Goal: Book appointment/travel/reservation

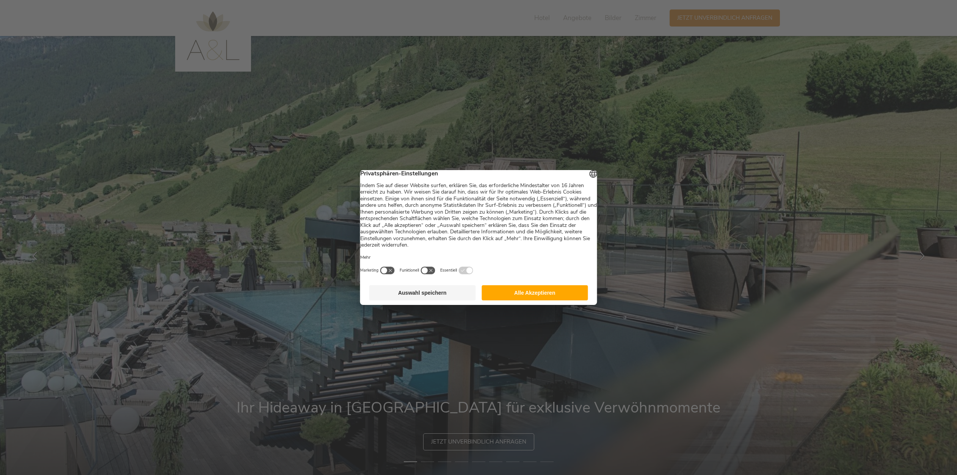
click at [538, 301] on button "Alle Akzeptieren" at bounding box center [534, 292] width 107 height 15
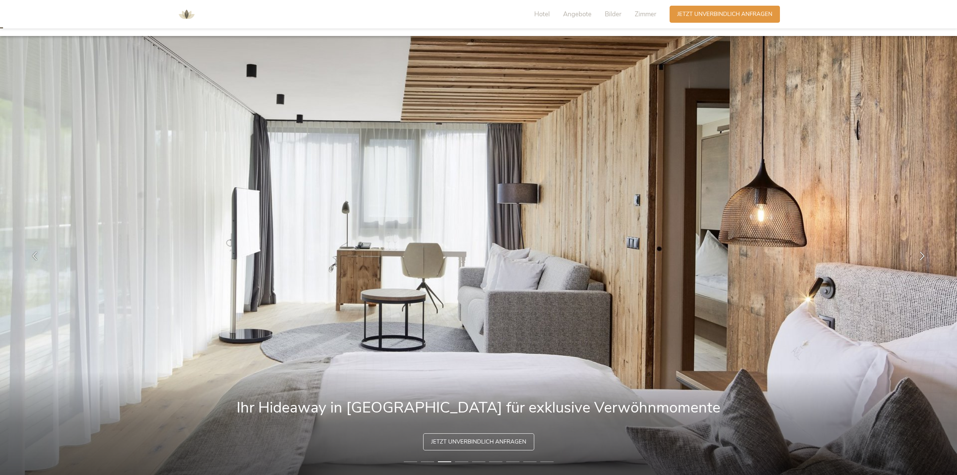
scroll to position [79, 0]
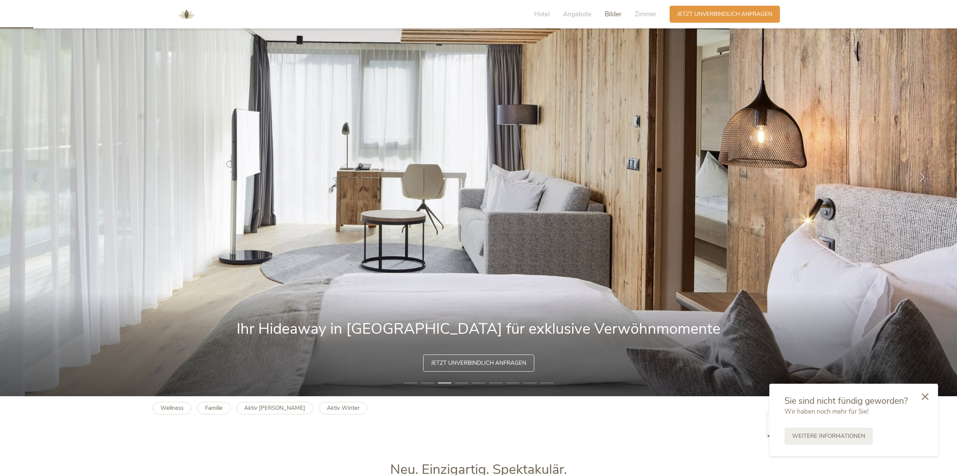
click at [613, 17] on span "Bilder" at bounding box center [613, 14] width 17 height 9
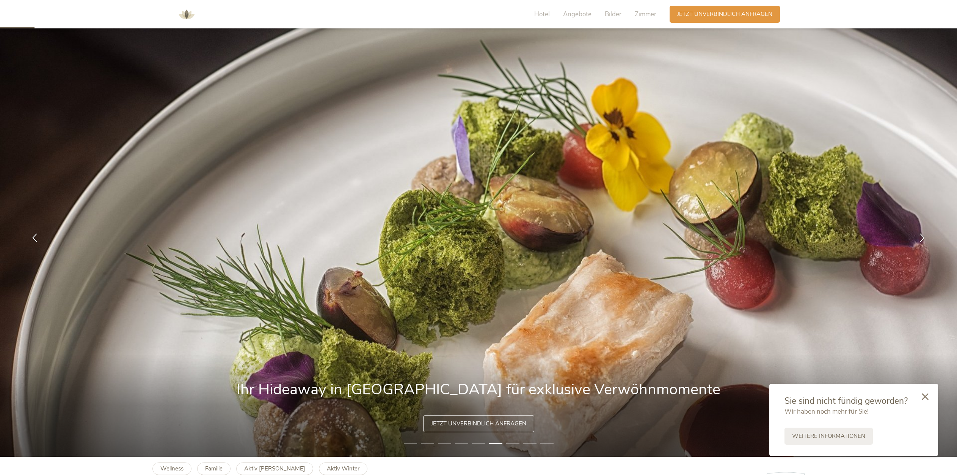
scroll to position [0, 0]
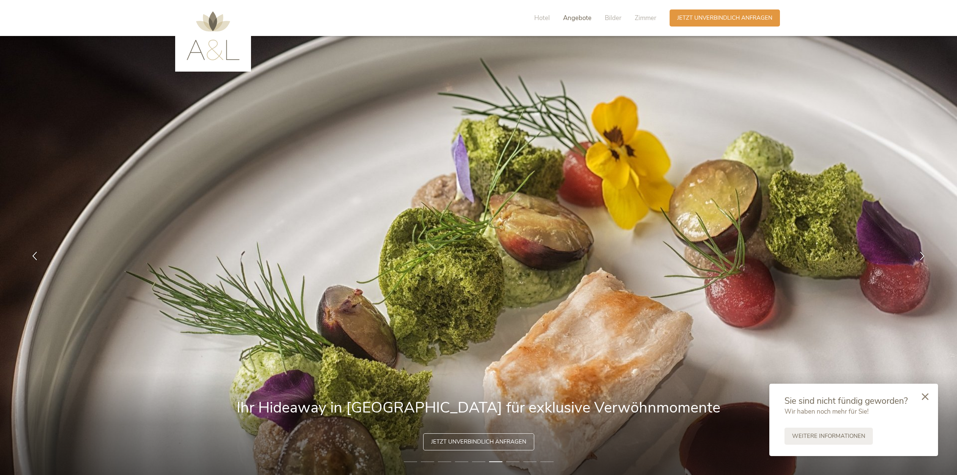
click at [583, 17] on span "Angebote" at bounding box center [577, 18] width 28 height 9
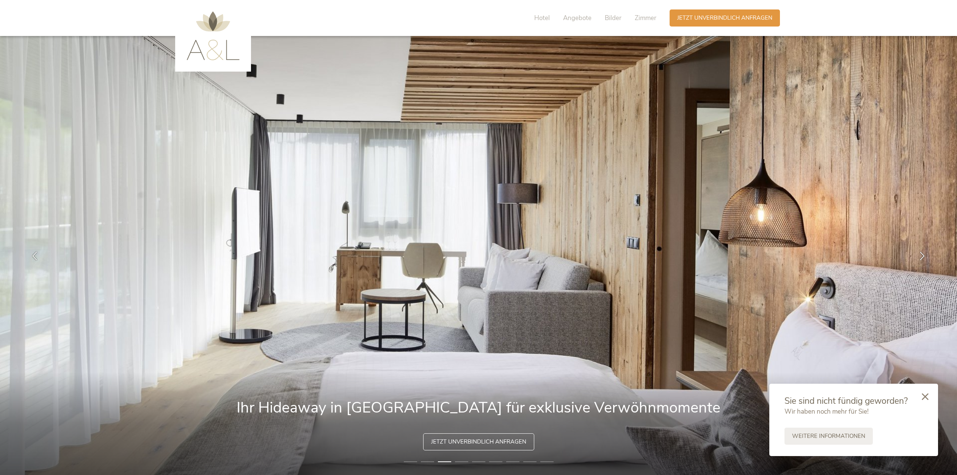
click at [676, 249] on img at bounding box center [478, 255] width 957 height 439
click at [923, 256] on icon at bounding box center [922, 255] width 9 height 9
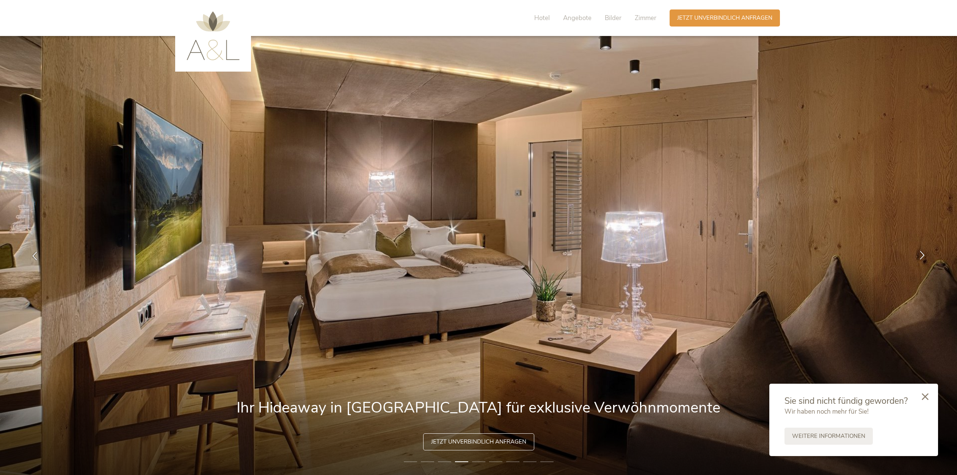
click at [923, 256] on icon at bounding box center [922, 255] width 9 height 9
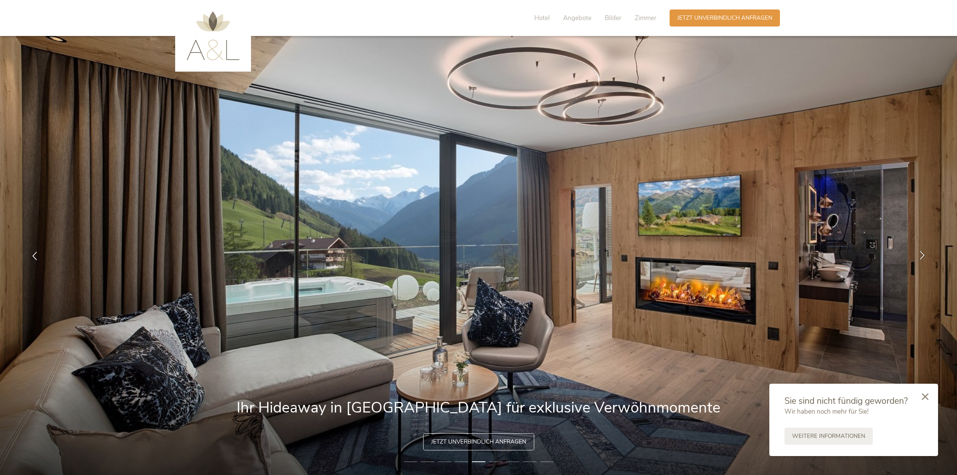
click at [923, 256] on icon at bounding box center [922, 255] width 9 height 9
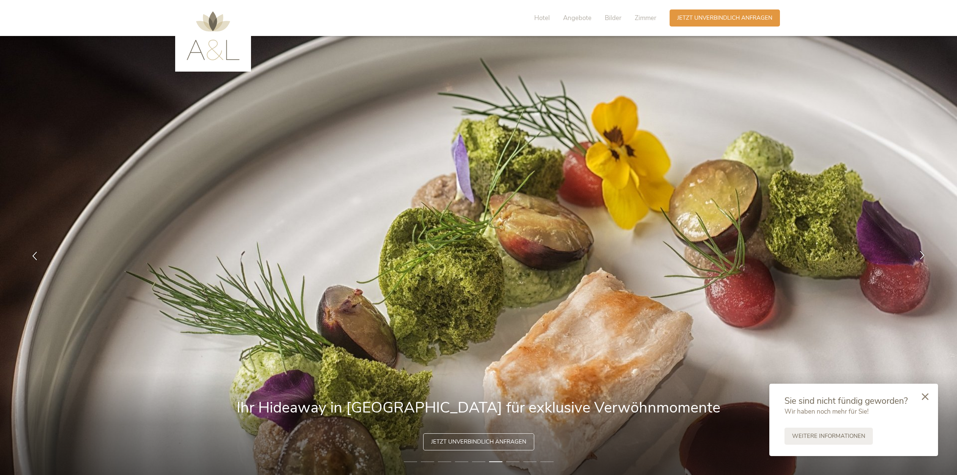
click at [923, 256] on icon at bounding box center [922, 255] width 9 height 9
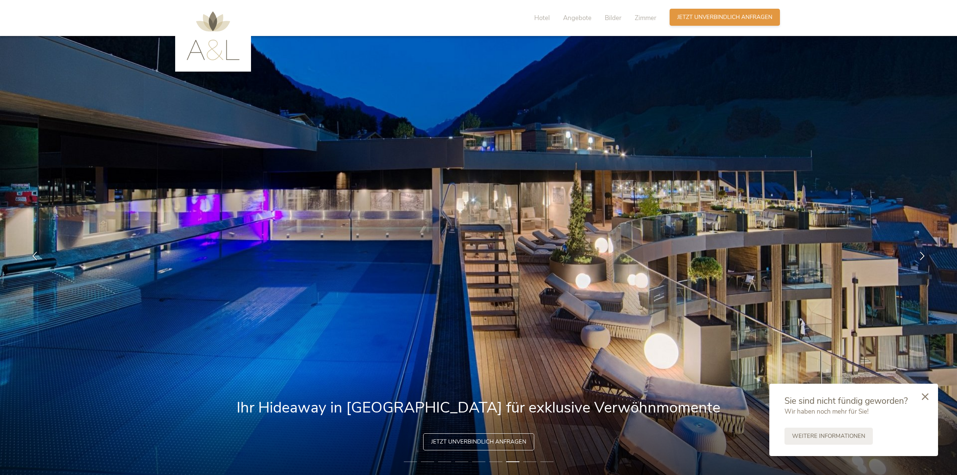
click at [700, 18] on span "Jetzt unverbindlich anfragen" at bounding box center [724, 17] width 95 height 8
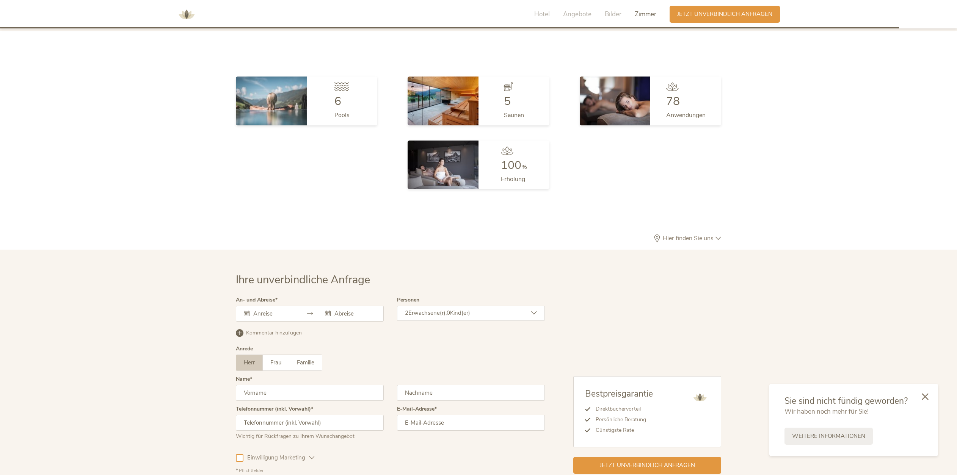
scroll to position [2267, 0]
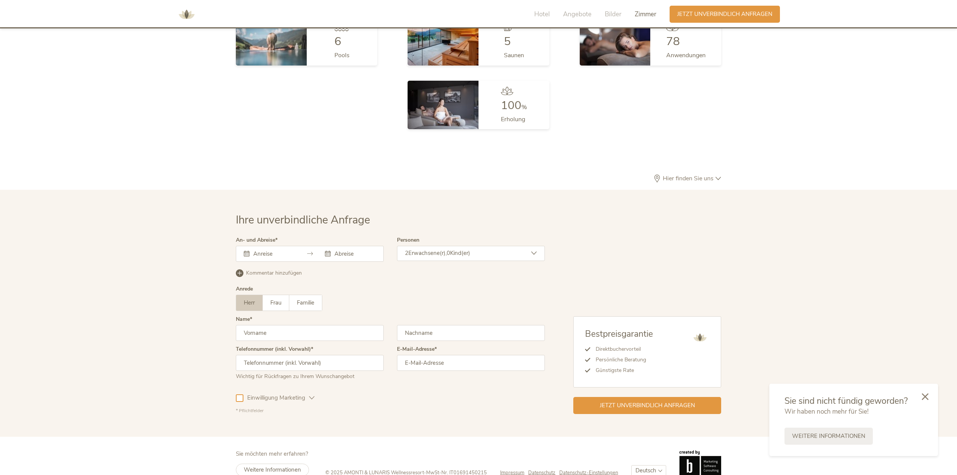
click at [533, 251] on icon at bounding box center [534, 254] width 6 height 6
click at [529, 267] on icon at bounding box center [529, 272] width 11 height 11
click at [573, 256] on div "Bestpreisgarantie Direktbuchervorteil Persönliche Beratung Günstigste Rate Jetz…" at bounding box center [633, 326] width 176 height 177
click at [471, 304] on div "Übernehmen" at bounding box center [471, 310] width 46 height 13
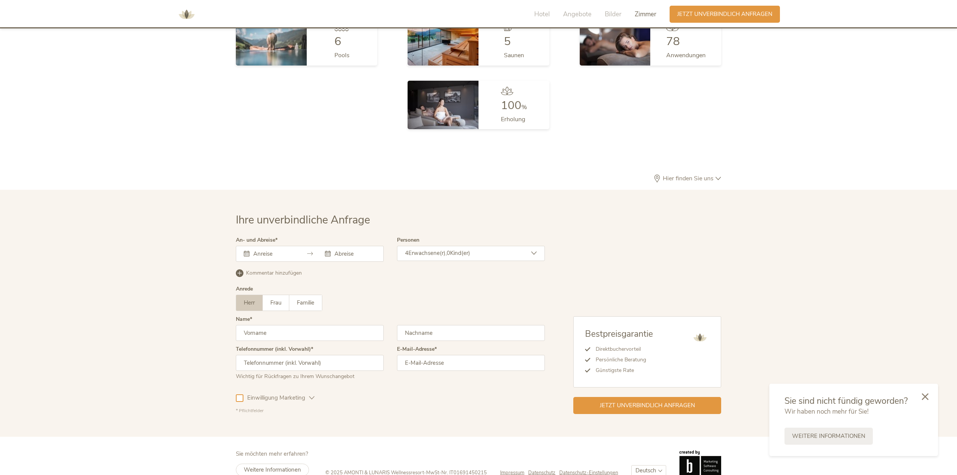
click at [261, 250] on input "text" at bounding box center [272, 254] width 43 height 8
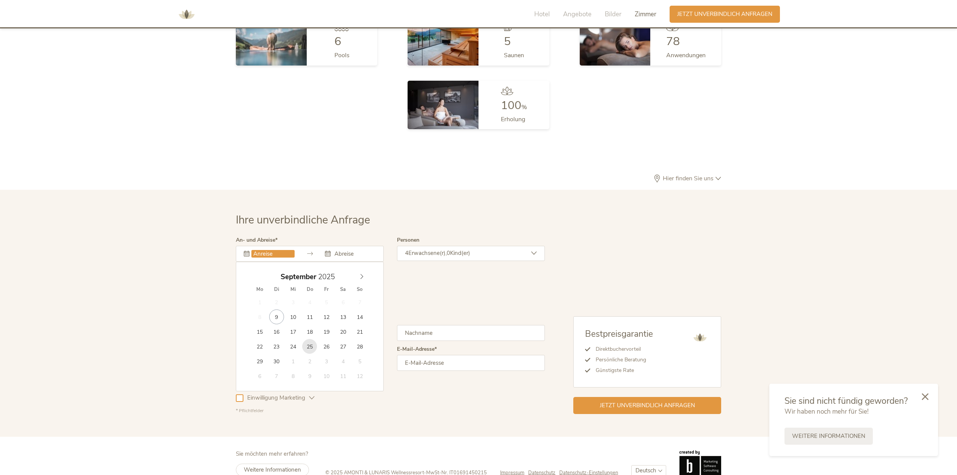
type input "25.09.2025"
type input "28.09.2025"
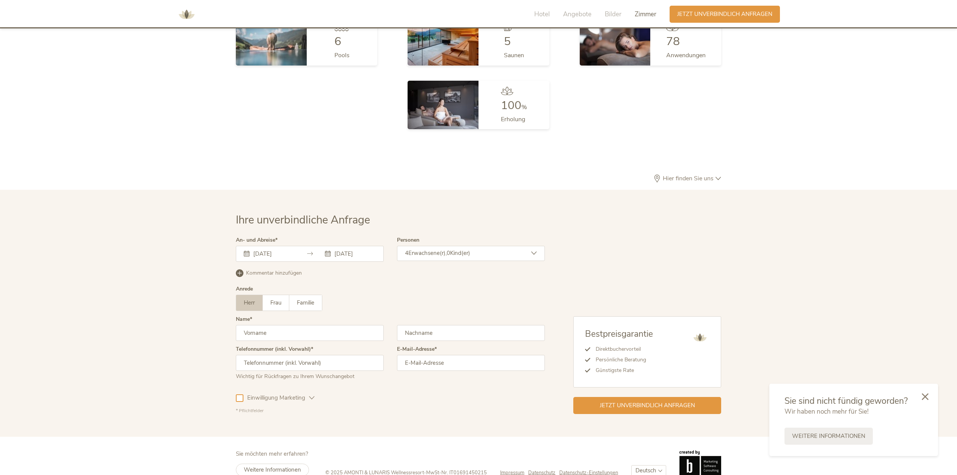
click at [291, 325] on input "text" at bounding box center [310, 333] width 148 height 16
type input "Klaus"
click at [420, 325] on input "text" at bounding box center [471, 333] width 148 height 16
type input "Burtscher"
click at [343, 355] on input "text" at bounding box center [310, 363] width 148 height 16
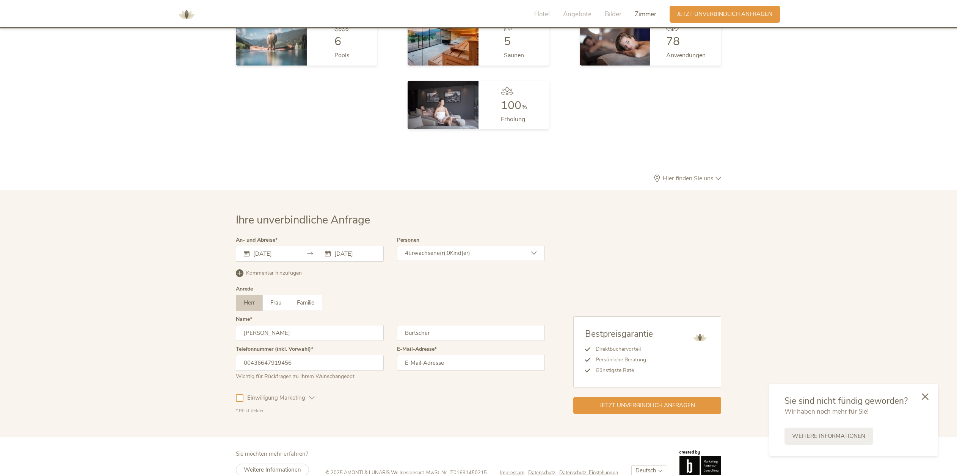
type input "00436647919456"
click at [426, 355] on input "email" at bounding box center [471, 363] width 148 height 16
click at [420, 355] on input "email" at bounding box center [471, 363] width 148 height 16
type input "Klaus.Burtscher@aon.at"
click at [609, 401] on span "Jetzt unverbindlich anfragen" at bounding box center [647, 405] width 95 height 8
